Goal: Task Accomplishment & Management: Manage account settings

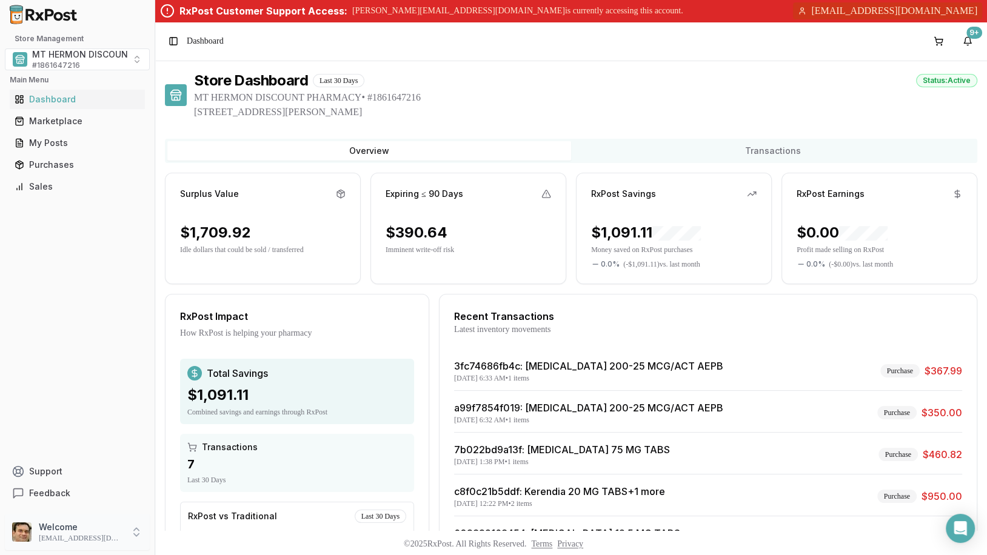
click at [104, 535] on p "[EMAIL_ADDRESS][DOMAIN_NAME]" at bounding box center [81, 539] width 84 height 10
drag, startPoint x: 472, startPoint y: 9, endPoint x: 610, endPoint y: 9, distance: 137.6
click at [610, 9] on div "RxPost Customer Support Access: [PERSON_NAME][EMAIL_ADDRESS][DOMAIN_NAME] is cu…" at bounding box center [571, 11] width 832 height 22
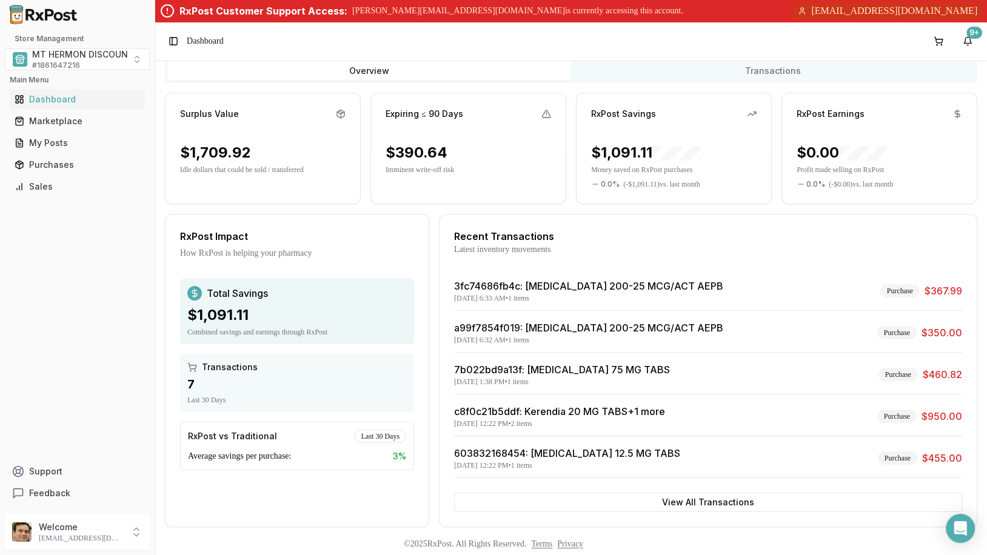
scroll to position [36, 0]
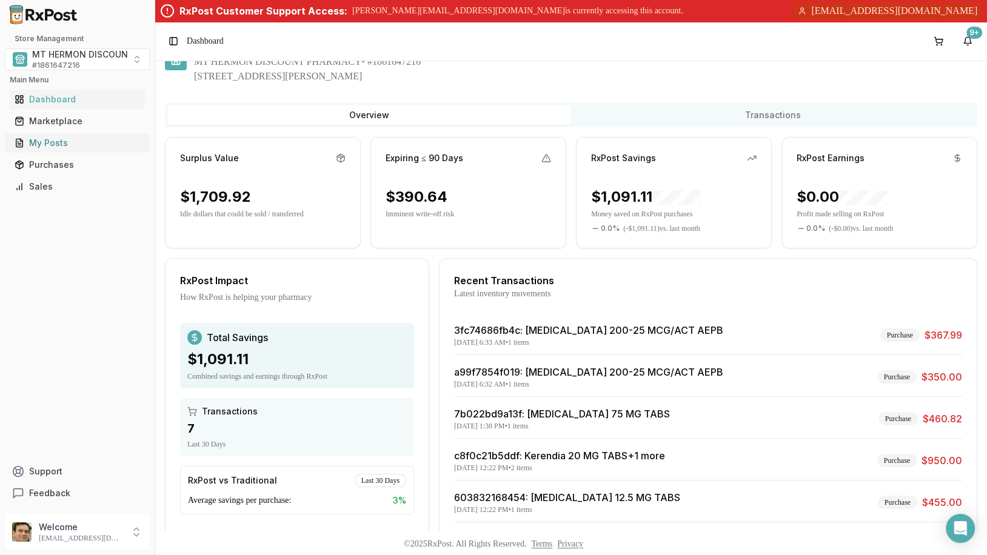
click at [74, 139] on div "My Posts" at bounding box center [78, 143] width 126 height 12
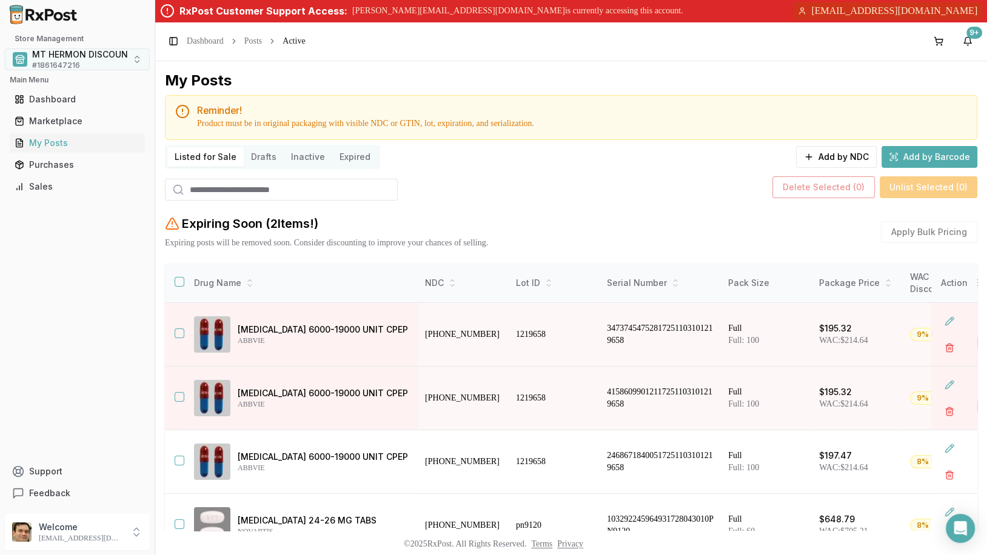
click at [87, 59] on span "MT HERMON DISCOUNT PHARMACY" at bounding box center [108, 55] width 152 height 12
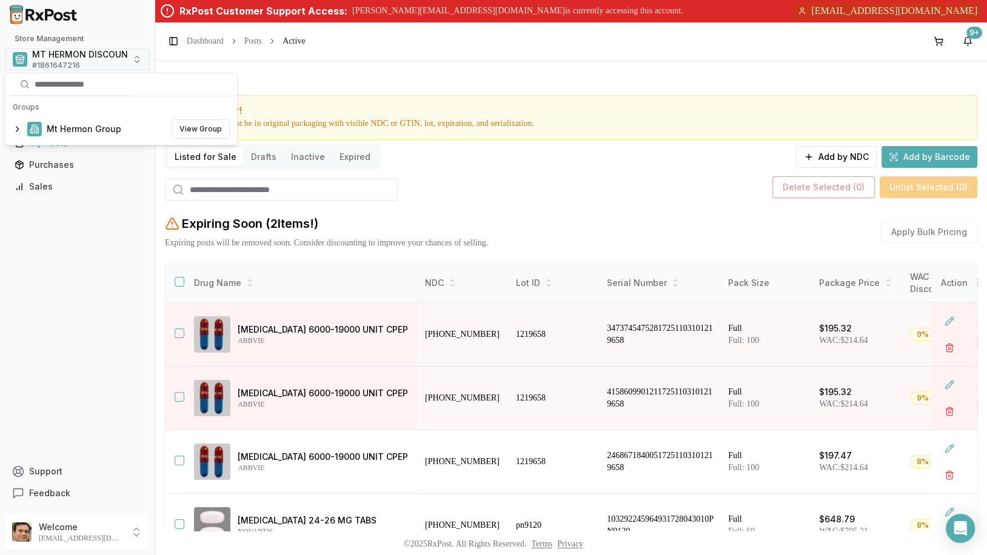
click at [87, 59] on span "MT HERMON DISCOUNT PHARMACY" at bounding box center [108, 55] width 152 height 12
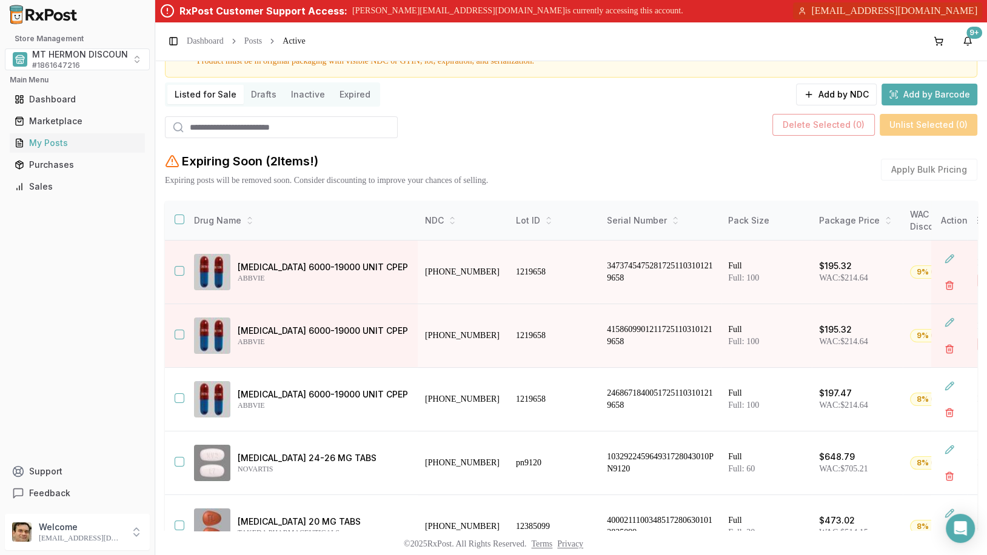
scroll to position [59, 0]
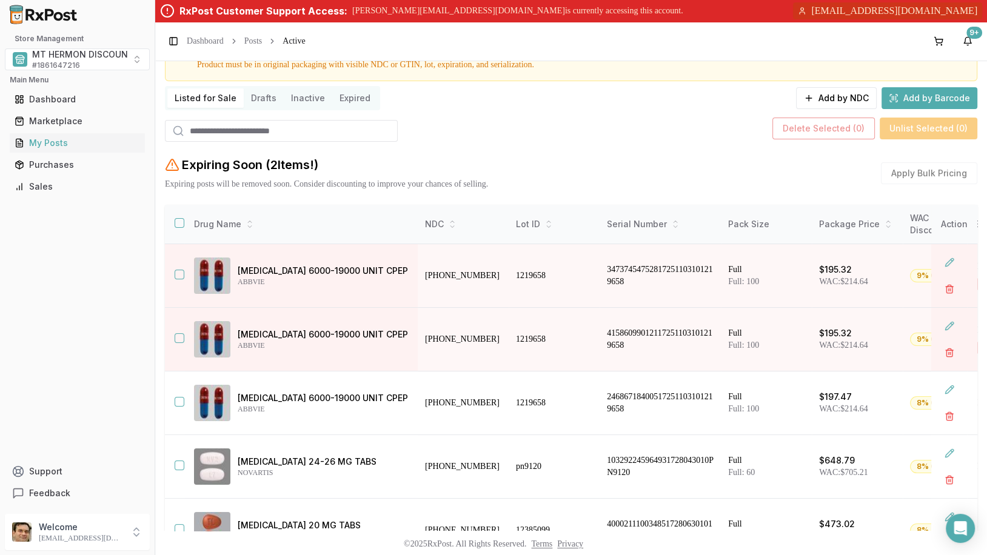
click at [263, 99] on button "Drafts" at bounding box center [264, 98] width 40 height 19
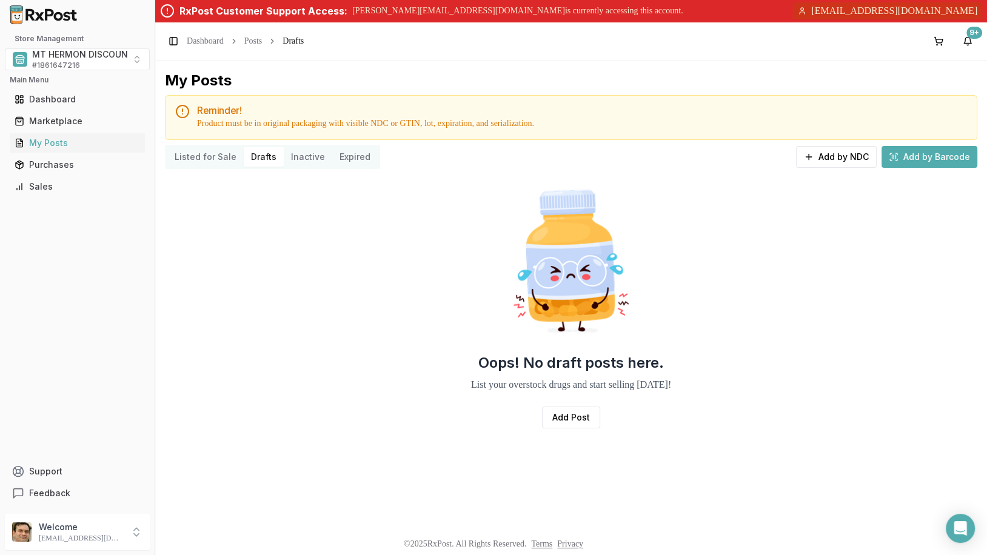
drag, startPoint x: 338, startPoint y: 12, endPoint x: 586, endPoint y: 8, distance: 248.7
click at [586, 8] on div "RxPost Customer Support Access: [PERSON_NAME][EMAIL_ADDRESS][DOMAIN_NAME] is cu…" at bounding box center [571, 11] width 832 height 22
click at [196, 158] on button "Listed for Sale" at bounding box center [205, 156] width 76 height 19
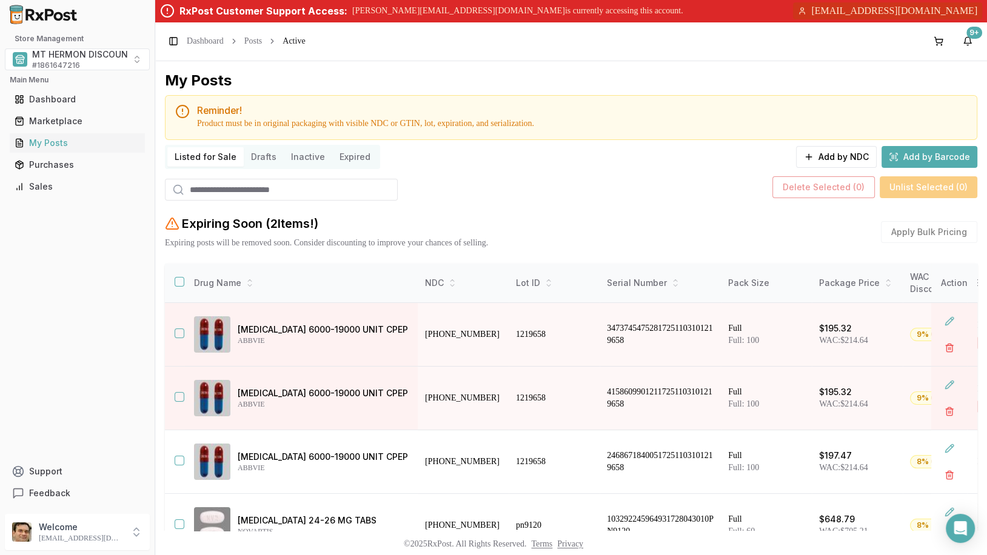
click at [55, 88] on div "Store Management MT HERMON DISCOUNT PHARMACY # 1861647216 Main Menu Dashboard M…" at bounding box center [77, 115] width 155 height 172
click at [58, 98] on div "Dashboard" at bounding box center [78, 99] width 126 height 12
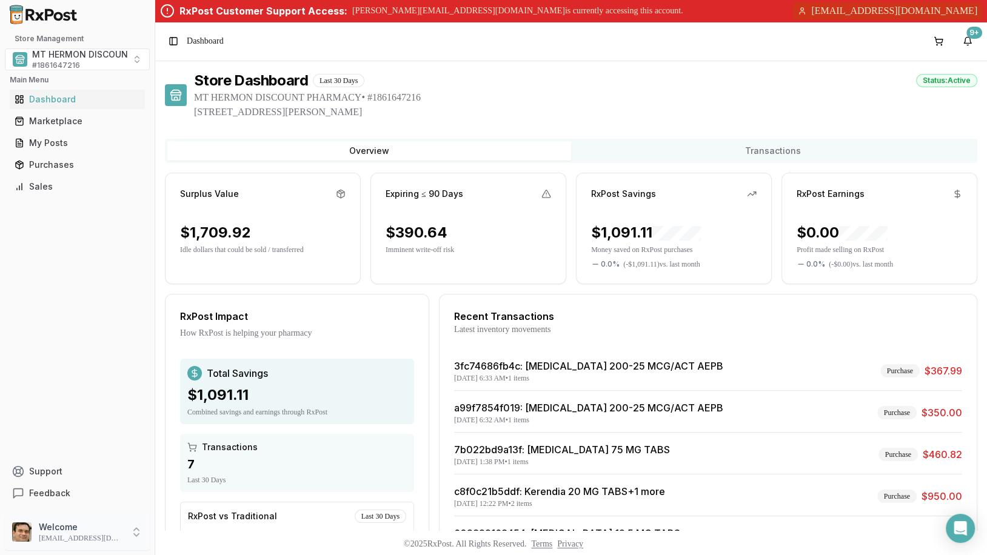
click at [103, 529] on p "Welcome" at bounding box center [81, 527] width 84 height 12
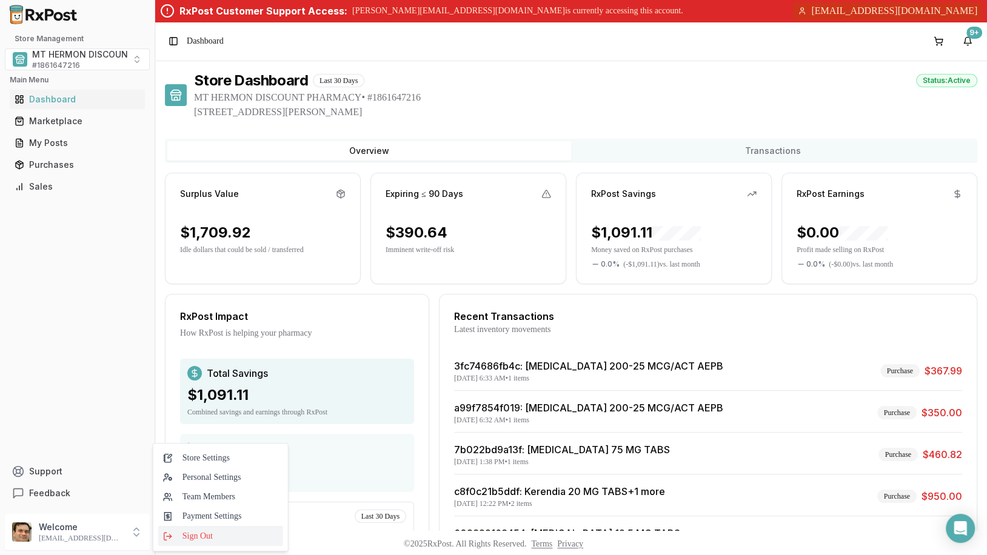
click at [198, 532] on span "Sign Out" at bounding box center [220, 537] width 115 height 12
